Goal: Task Accomplishment & Management: Manage account settings

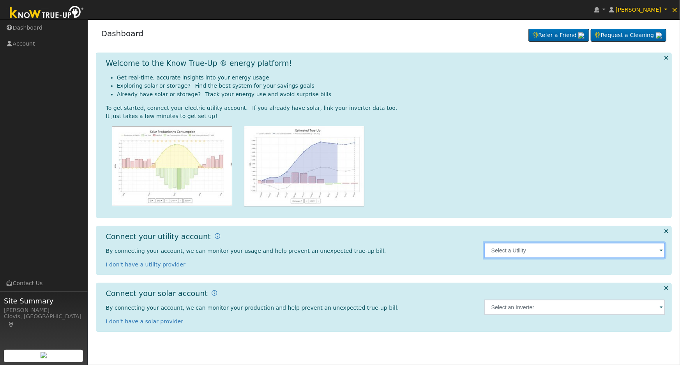
click at [624, 255] on input "text" at bounding box center [574, 251] width 181 height 16
click at [629, 252] on input "text" at bounding box center [574, 251] width 181 height 16
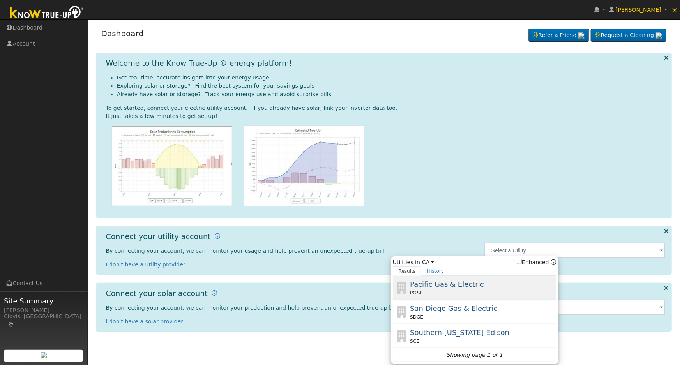
click at [503, 288] on div "Pacific Gas & Electric PG&E" at bounding box center [482, 288] width 145 height 18
type input "PG&E"
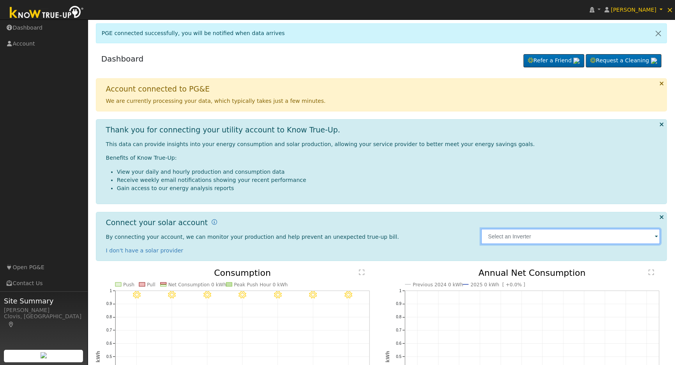
click at [641, 238] on input "text" at bounding box center [570, 237] width 179 height 16
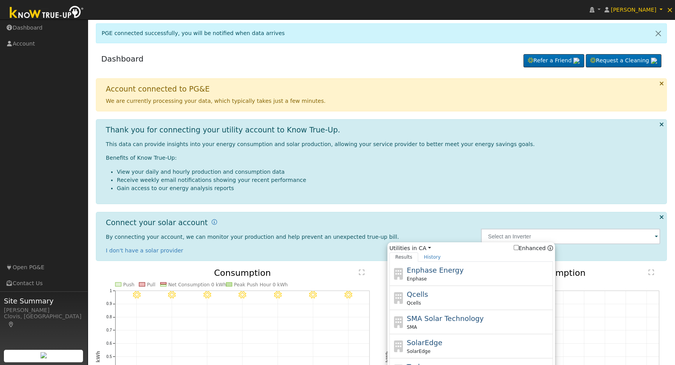
click at [336, 55] on div "Dashboard Refer a Friend Request a Cleaning Refer a Friend" at bounding box center [381, 61] width 571 height 24
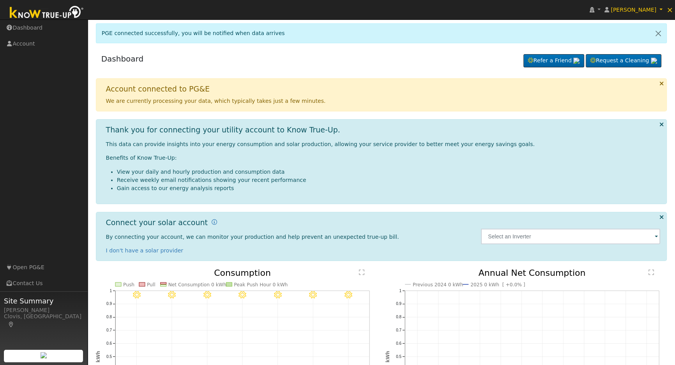
click at [53, 15] on img at bounding box center [47, 13] width 82 height 18
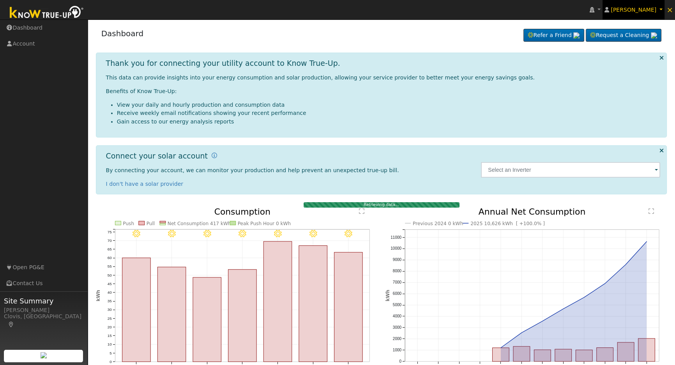
drag, startPoint x: 653, startPoint y: 8, endPoint x: 655, endPoint y: 12, distance: 4.7
click at [653, 7] on span "[PERSON_NAME]" at bounding box center [634, 10] width 46 height 6
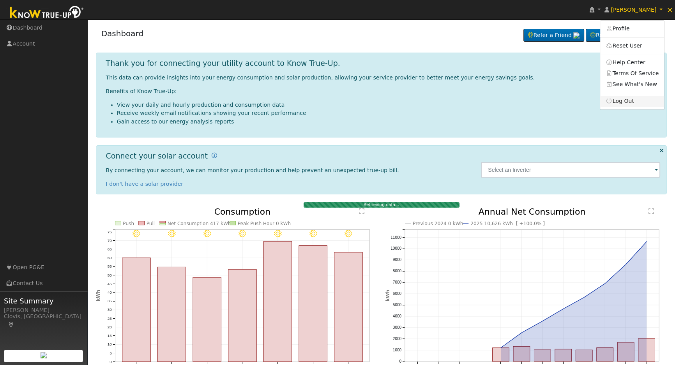
click at [645, 102] on link "Log Out" at bounding box center [632, 101] width 64 height 11
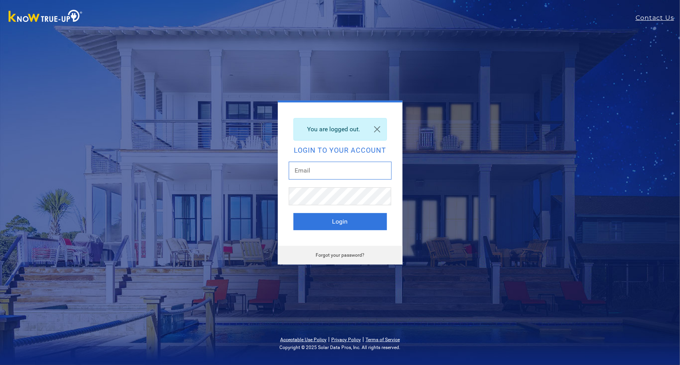
click at [355, 172] on input "text" at bounding box center [340, 171] width 103 height 18
type input "[EMAIL_ADDRESS][DOMAIN_NAME]"
click at [358, 223] on button "Login" at bounding box center [340, 221] width 94 height 17
